Goal: Information Seeking & Learning: Learn about a topic

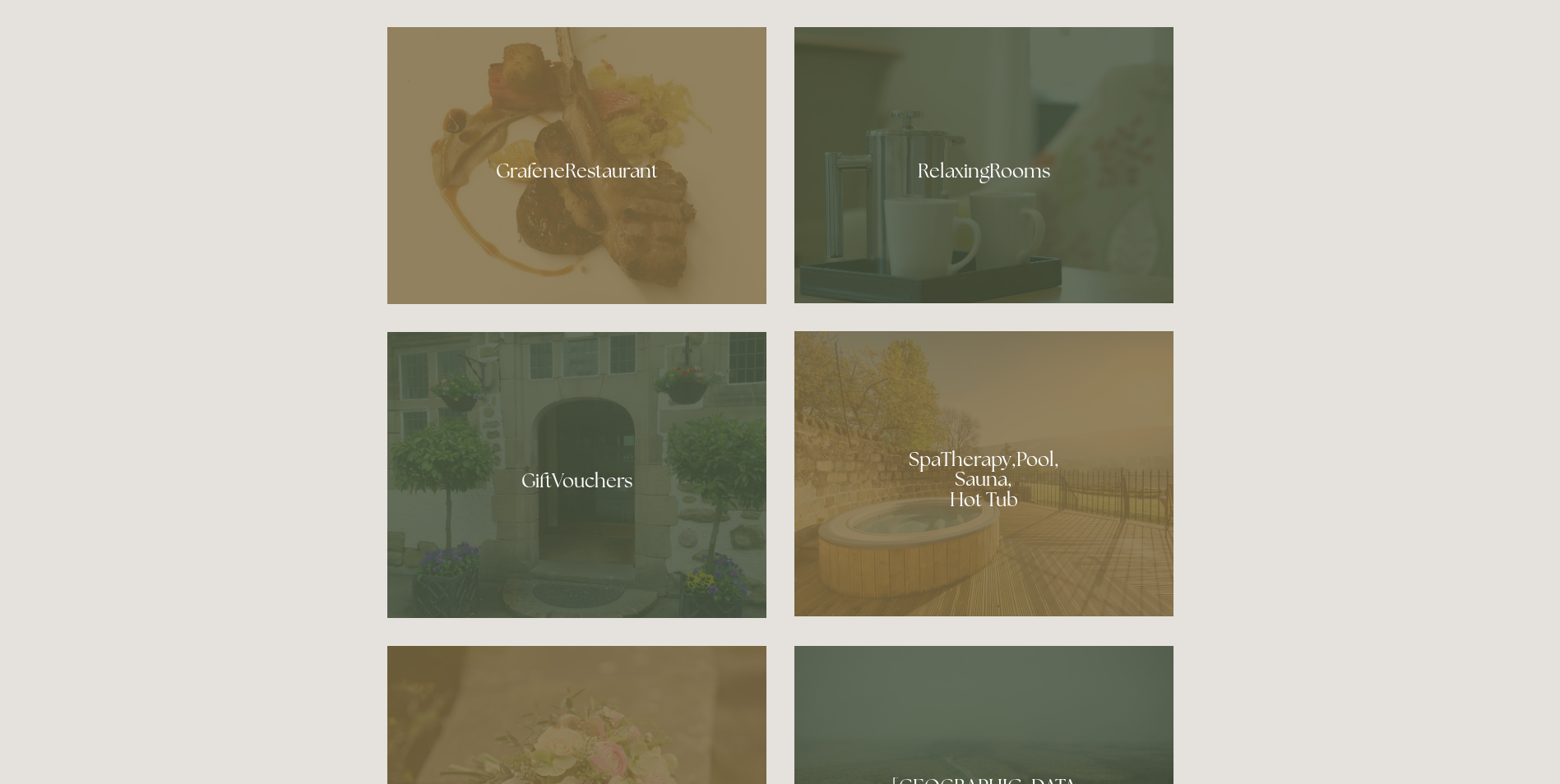
scroll to position [1151, 0]
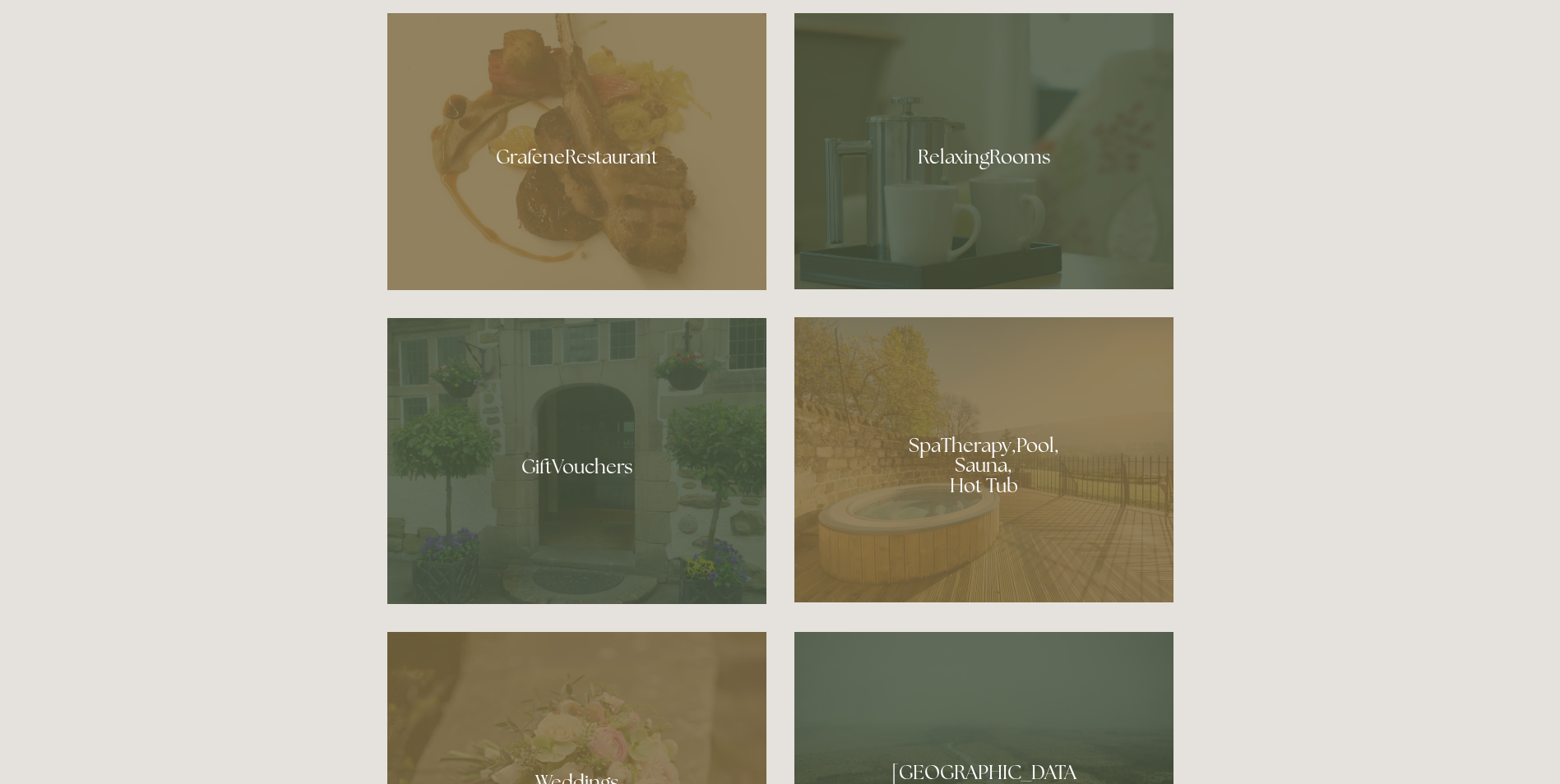
click at [1060, 147] on div at bounding box center [985, 151] width 380 height 276
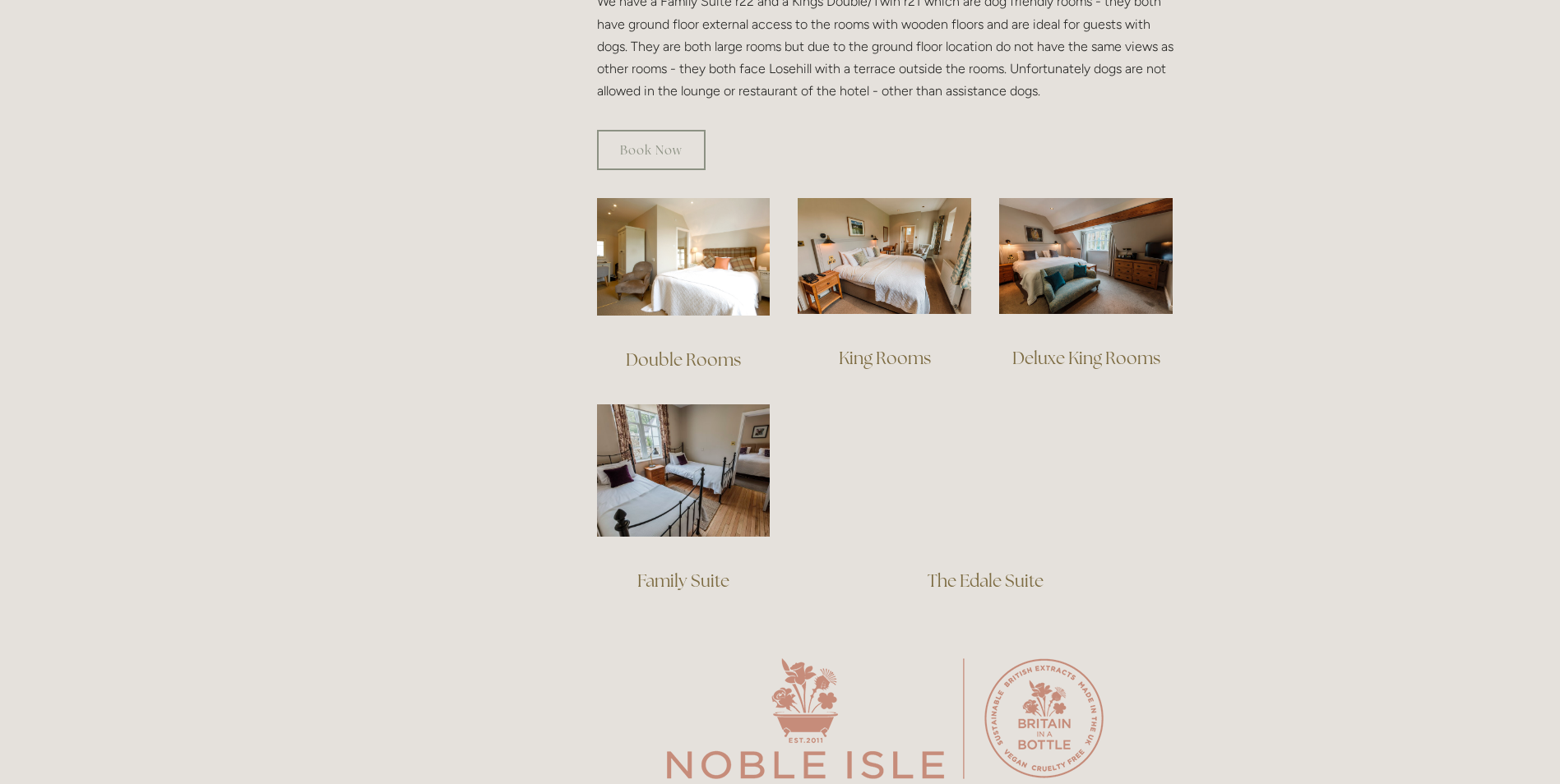
scroll to position [1069, 0]
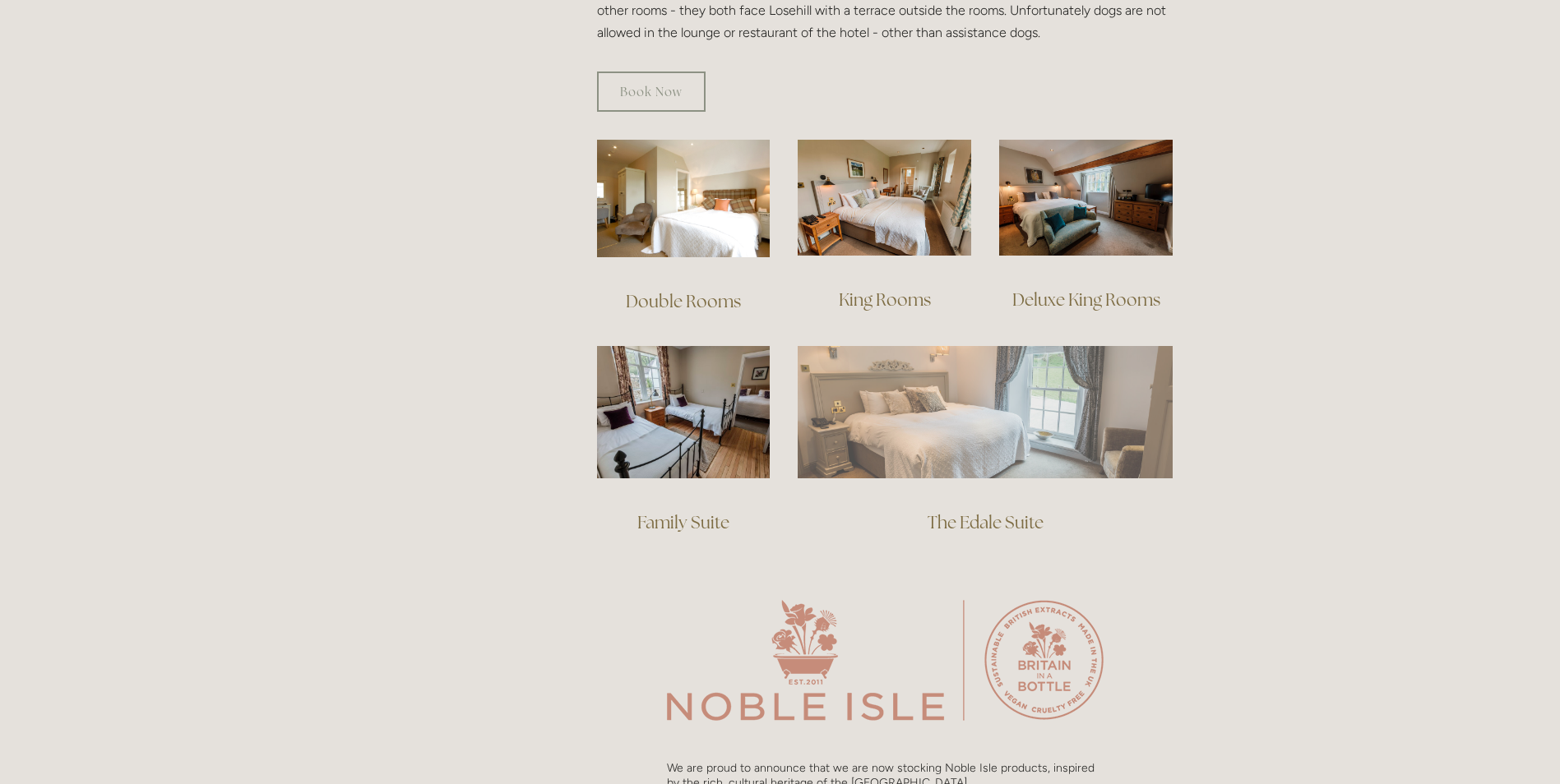
click at [1016, 413] on img at bounding box center [985, 412] width 375 height 131
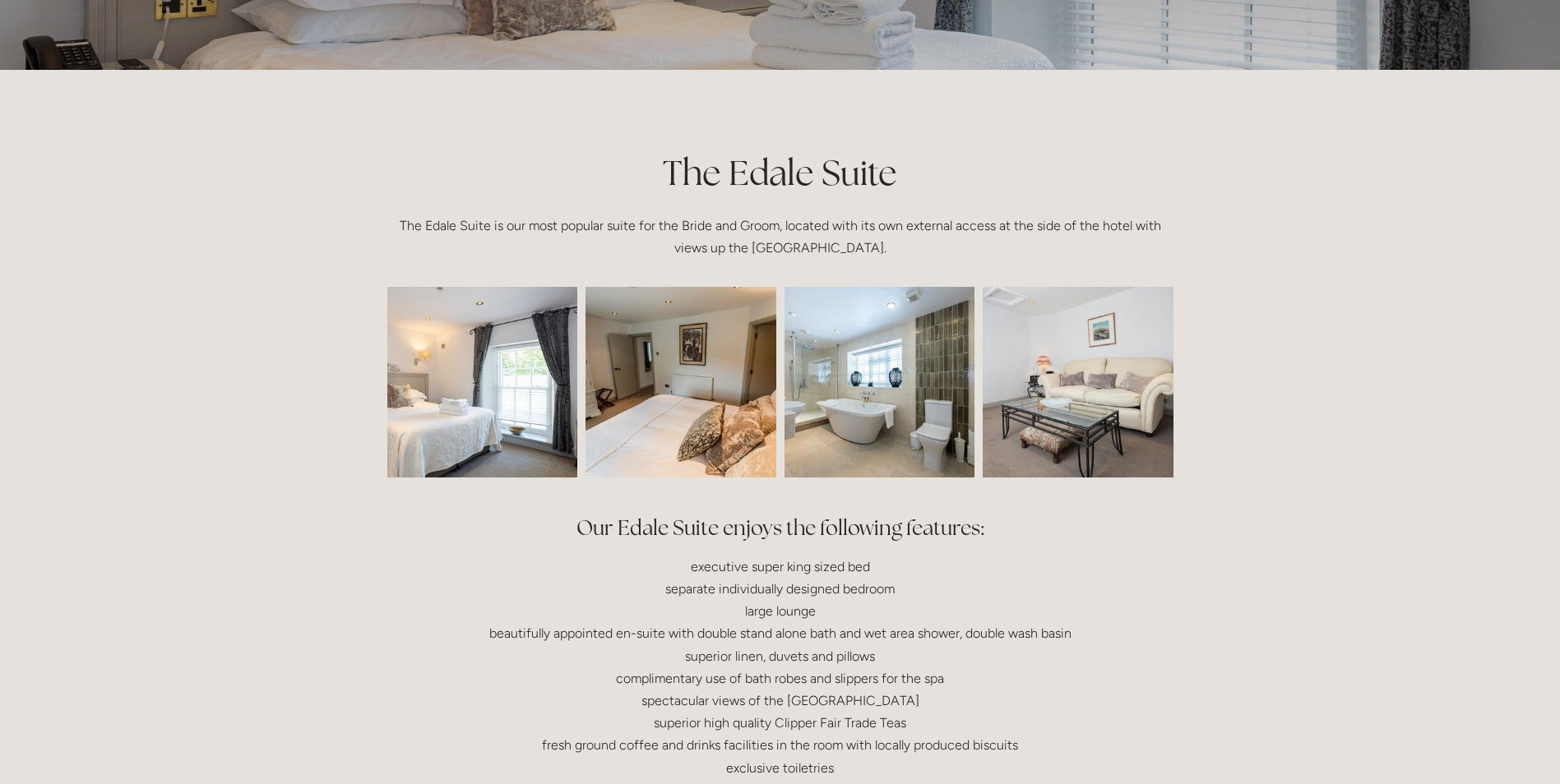
scroll to position [246, 0]
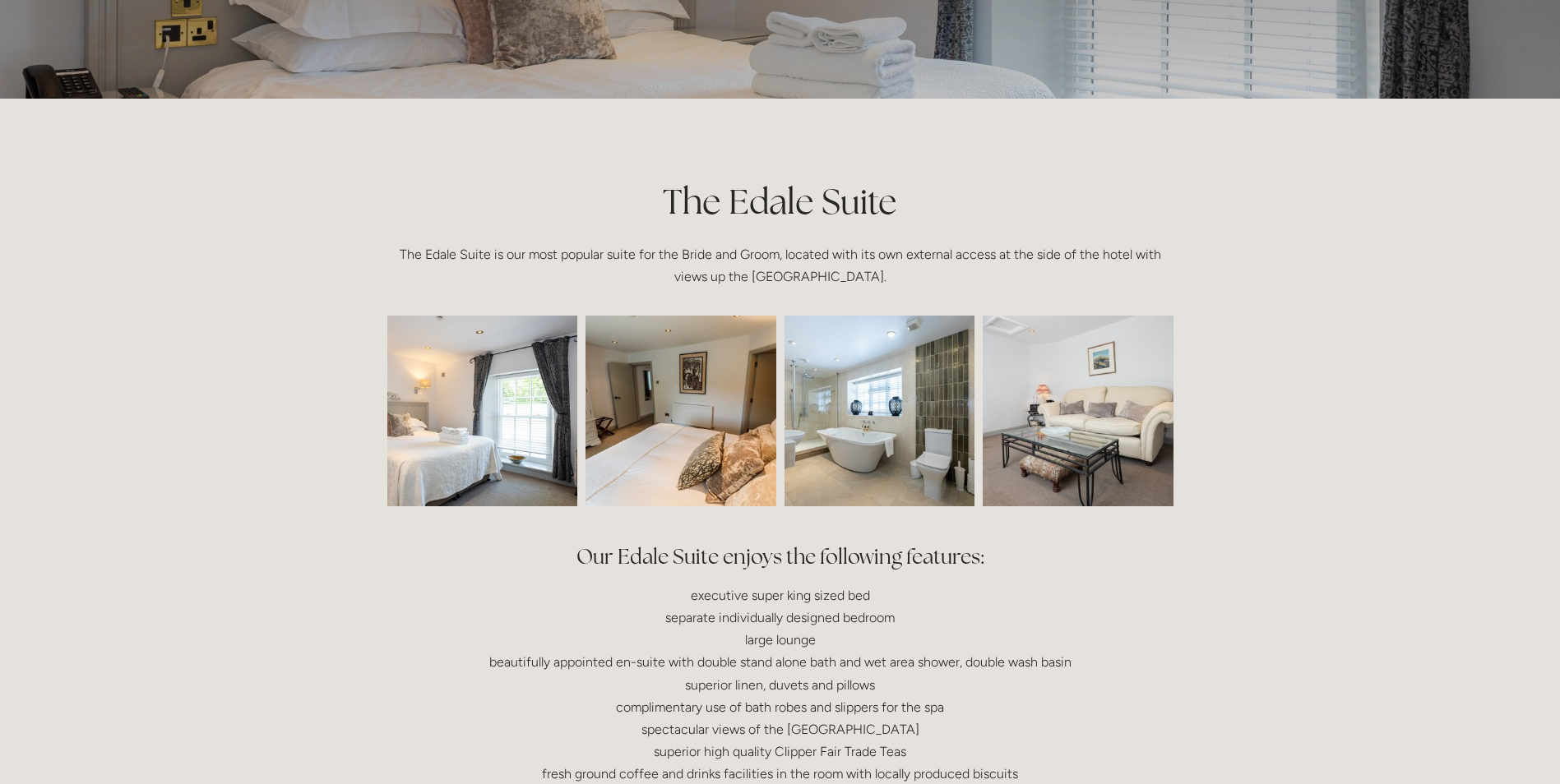
click at [1111, 435] on img at bounding box center [1077, 411] width 286 height 191
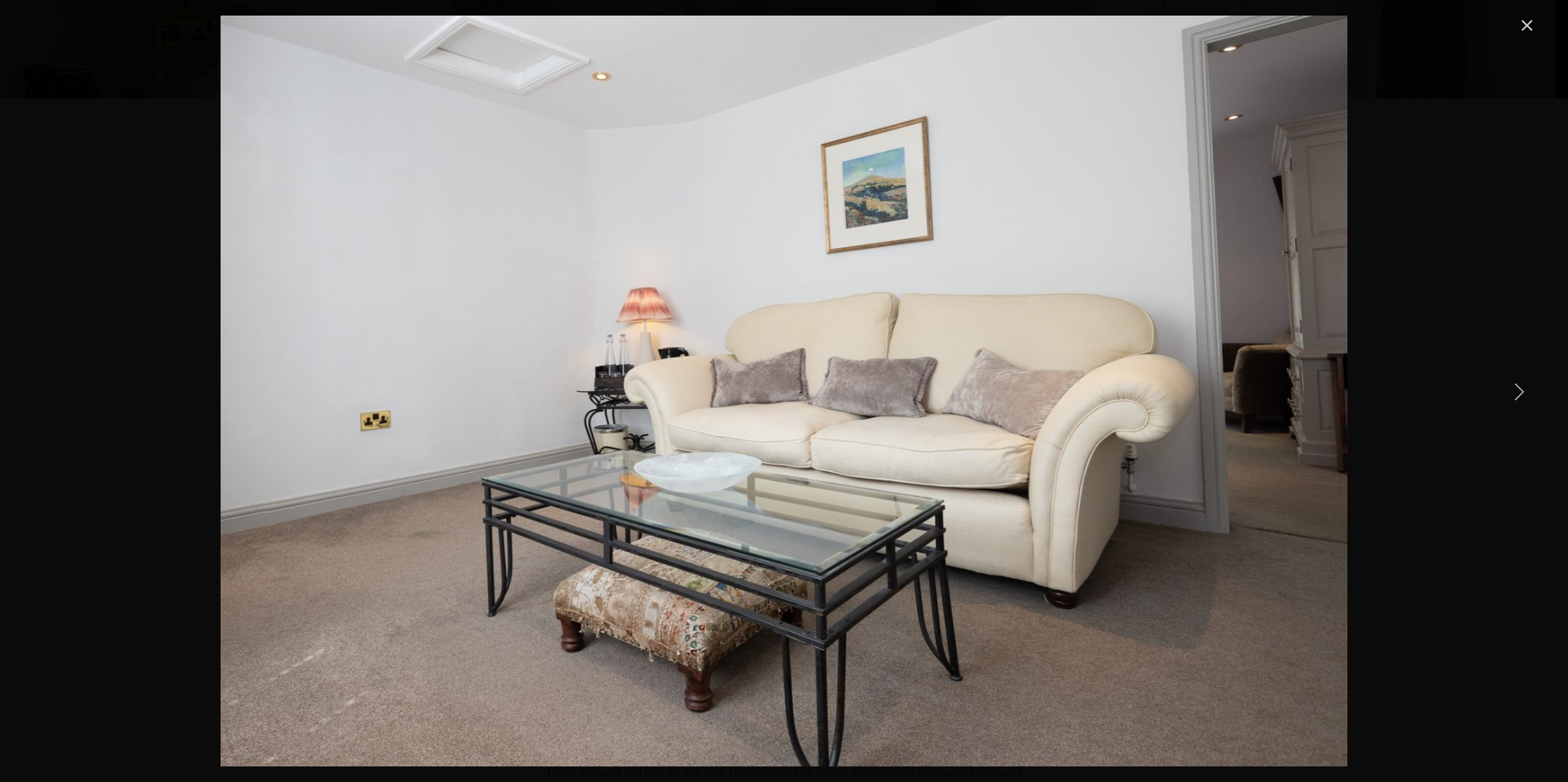
click at [1517, 393] on link "Next Item" at bounding box center [1518, 391] width 36 height 36
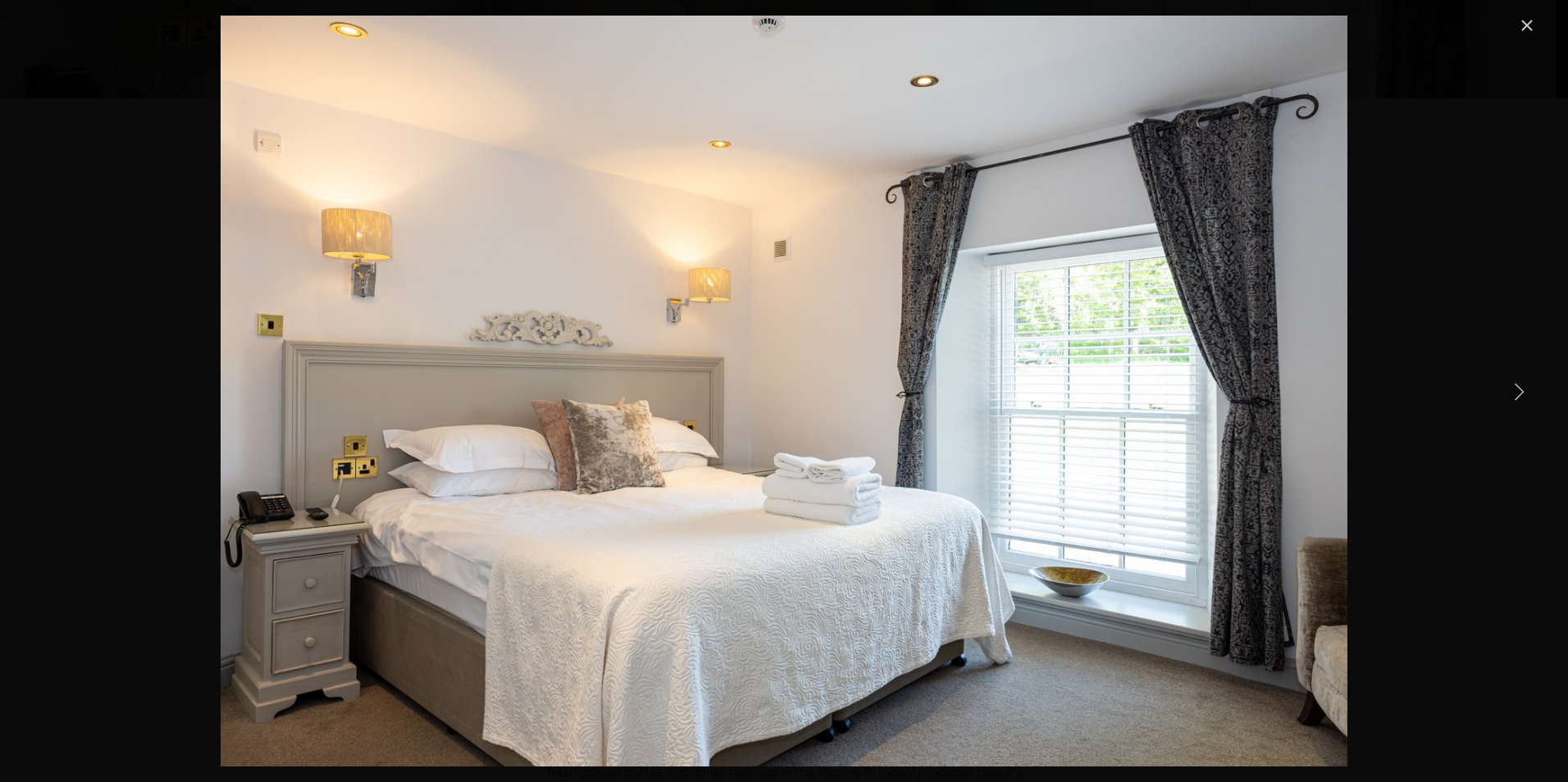
click at [1517, 393] on link "Next Item" at bounding box center [1518, 391] width 36 height 36
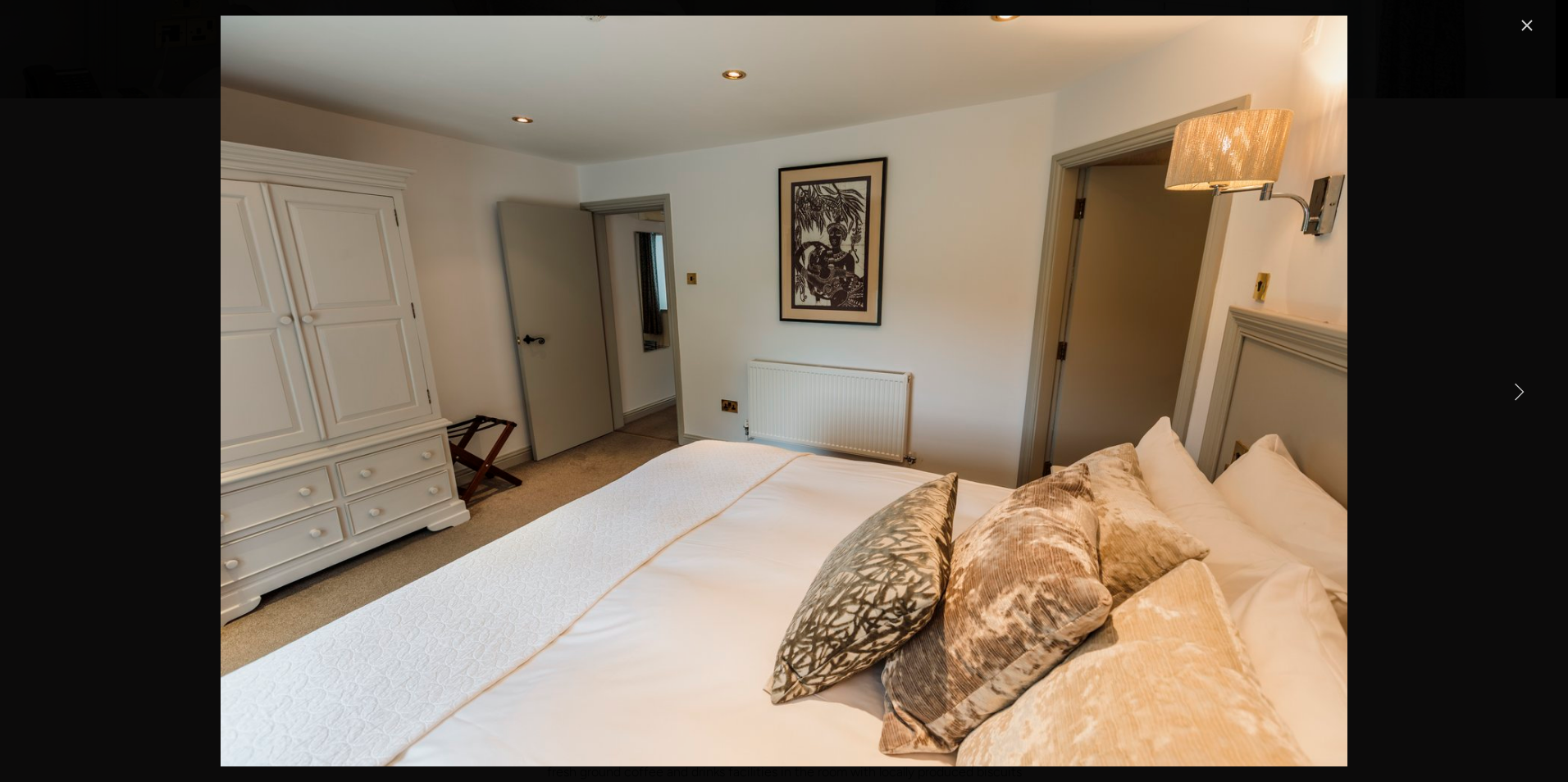
click at [1517, 393] on link "Next Item" at bounding box center [1518, 391] width 36 height 36
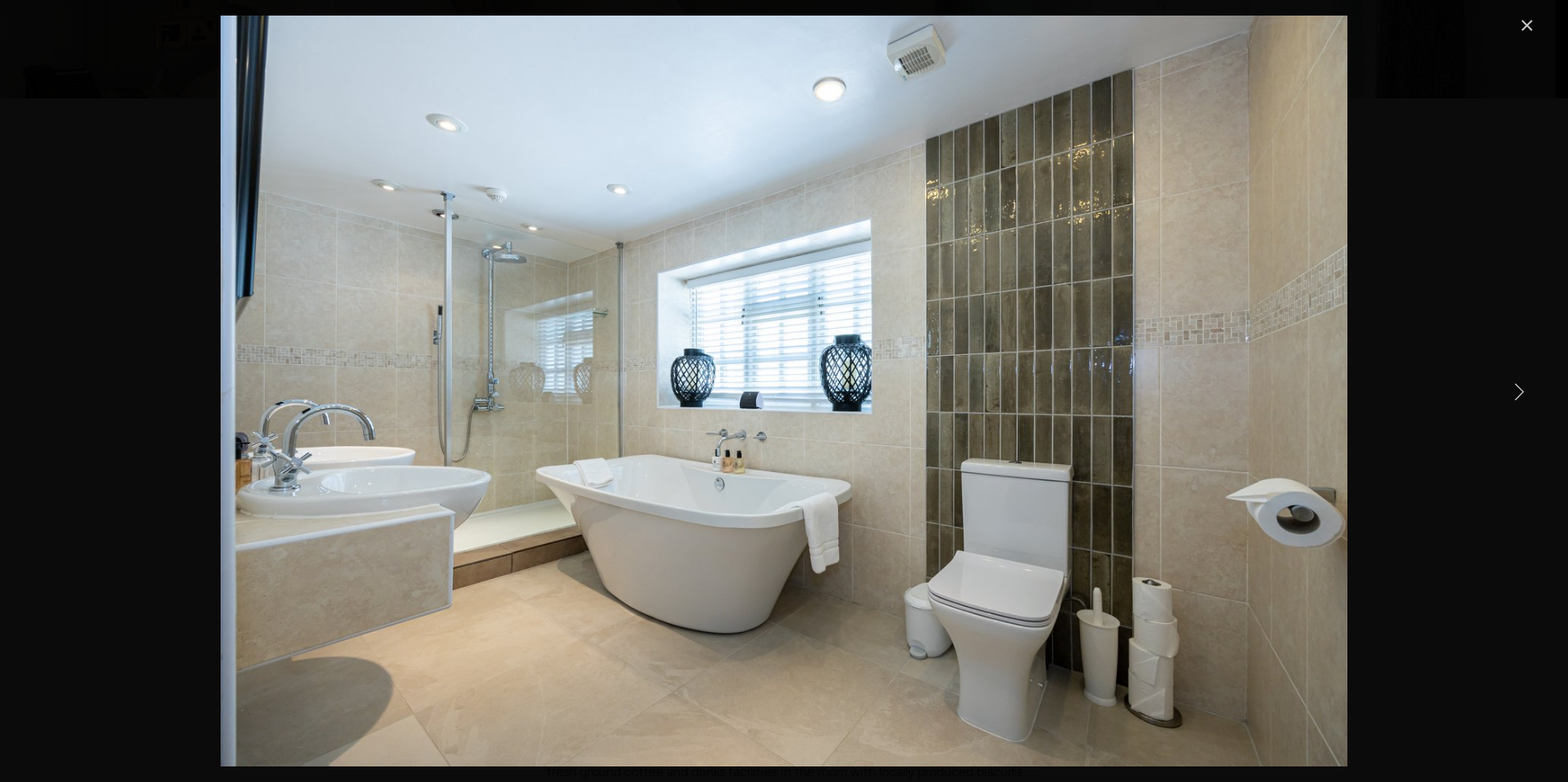
click at [1517, 393] on link "Next Item" at bounding box center [1518, 391] width 36 height 36
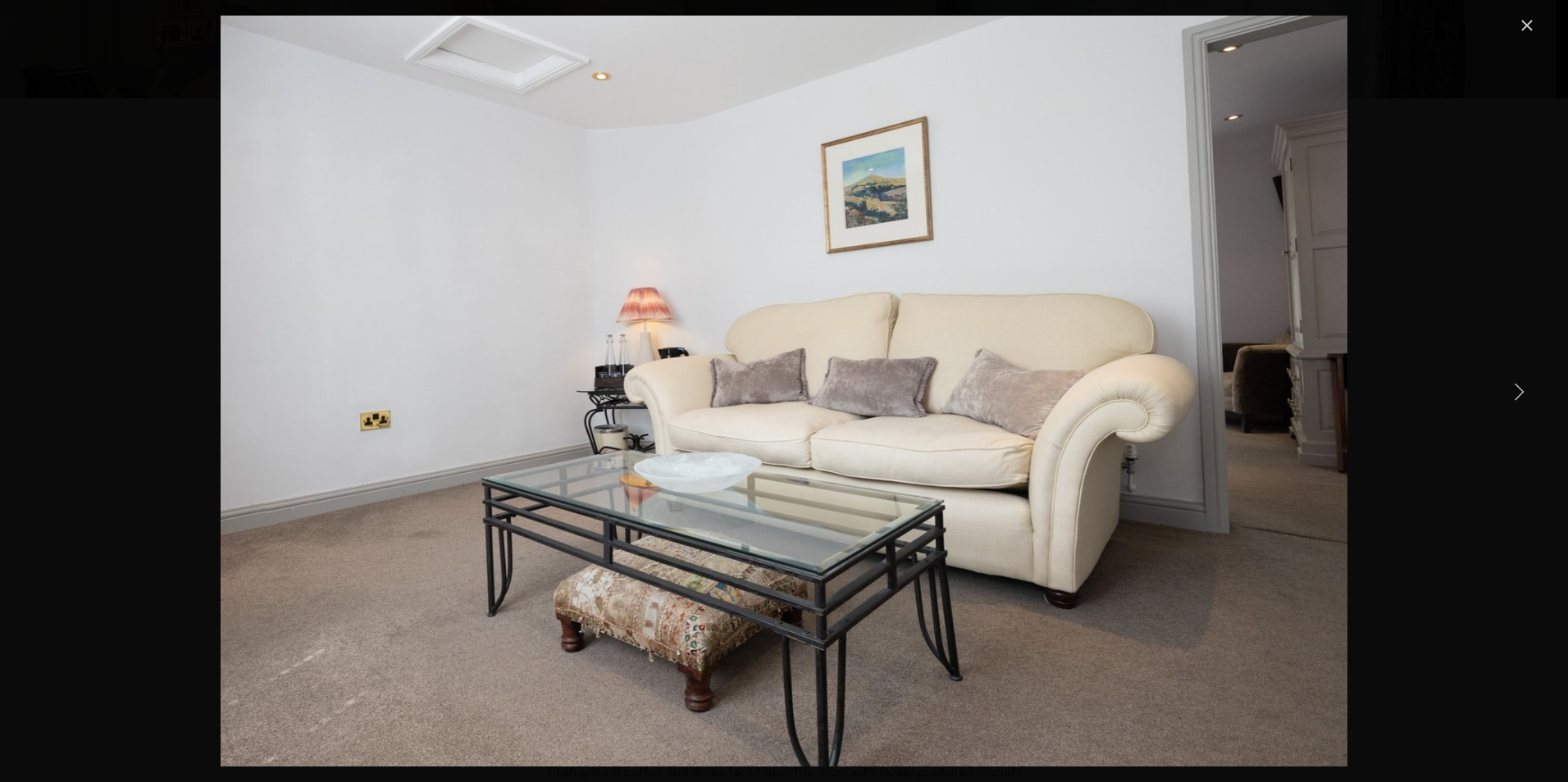
click at [1517, 393] on link "Next Item" at bounding box center [1518, 391] width 36 height 36
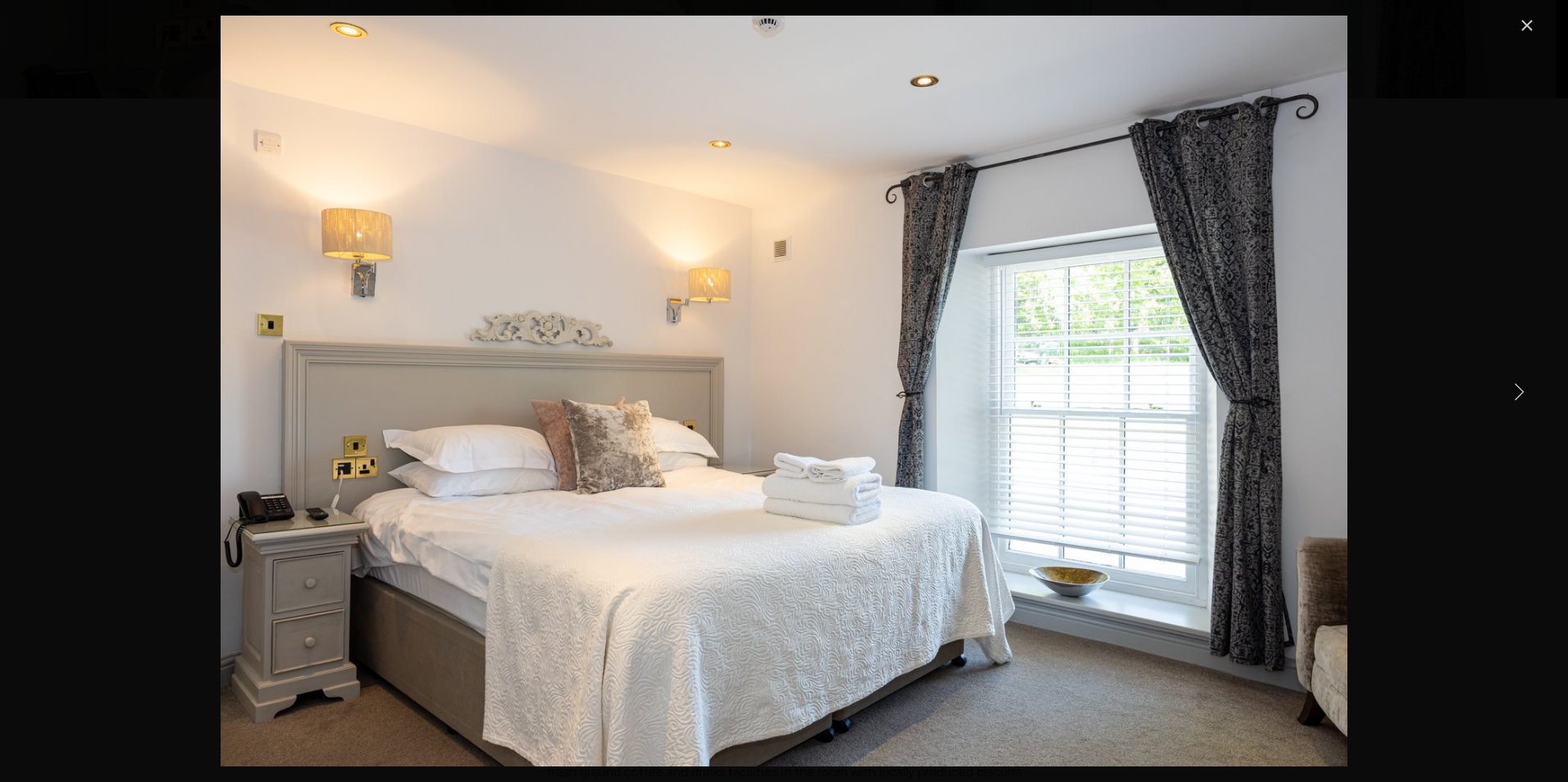
click at [1525, 18] on link "Close" at bounding box center [1527, 25] width 20 height 20
